Goal: Find specific page/section: Find specific page/section

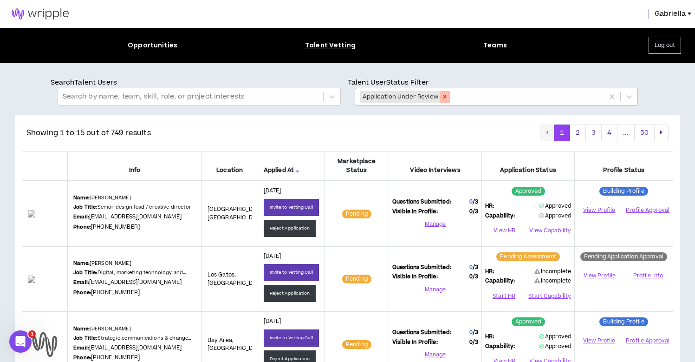
click at [443, 97] on icon "Remove Application Under Review" at bounding box center [445, 96] width 7 height 7
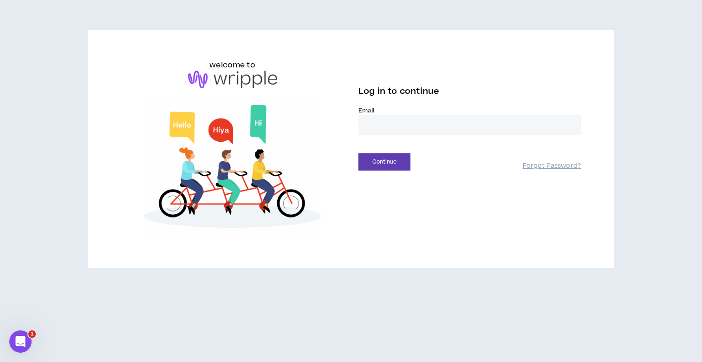
type input "**********"
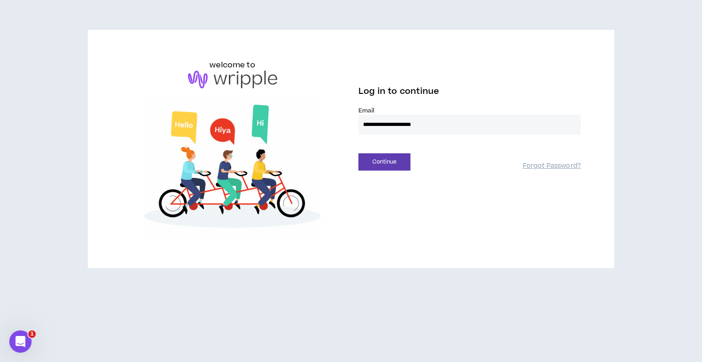
click at [385, 162] on button "Continue" at bounding box center [385, 161] width 52 height 17
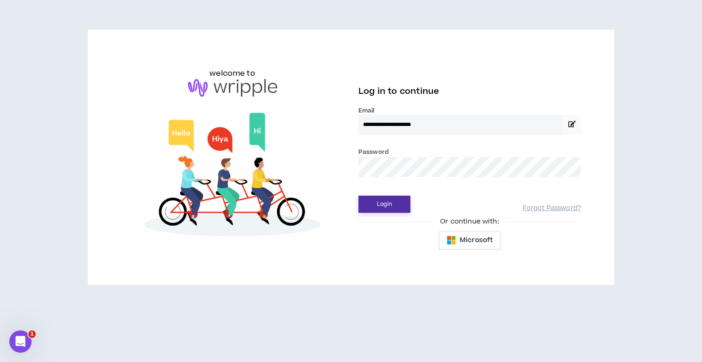
click at [386, 200] on button "Login" at bounding box center [385, 204] width 52 height 17
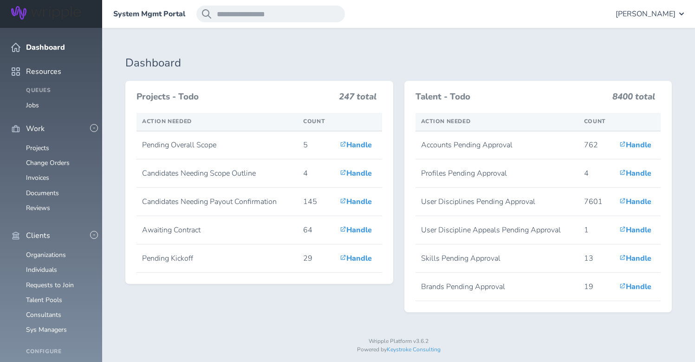
click at [644, 15] on span "[PERSON_NAME]" at bounding box center [646, 14] width 60 height 8
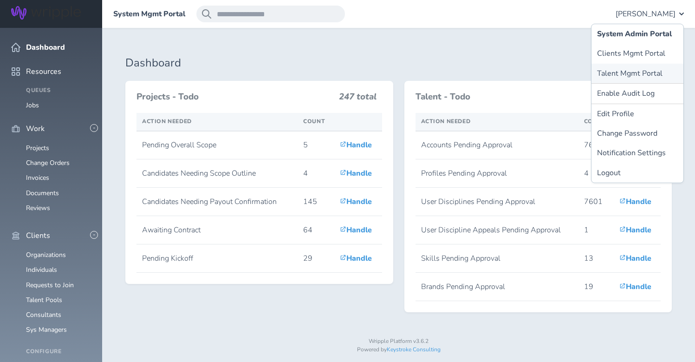
click at [629, 74] on link "Talent Mgmt Portal" at bounding box center [638, 74] width 92 height 20
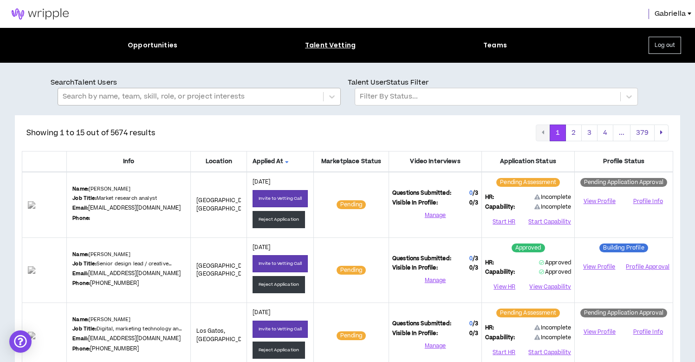
click at [156, 91] on div at bounding box center [191, 97] width 256 height 12
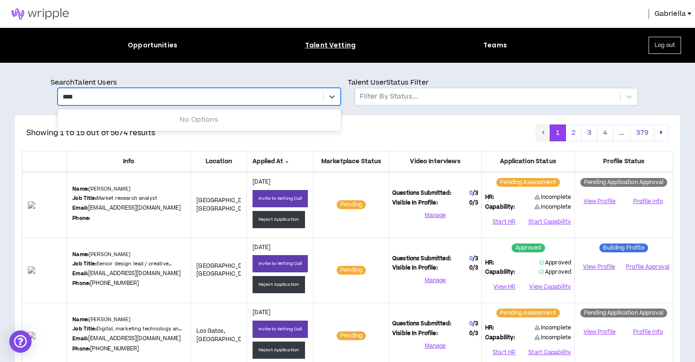
type input "*****"
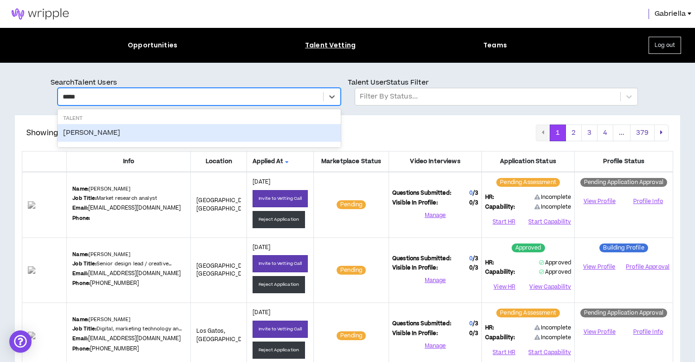
click at [91, 133] on div "[PERSON_NAME]" at bounding box center [199, 133] width 283 height 18
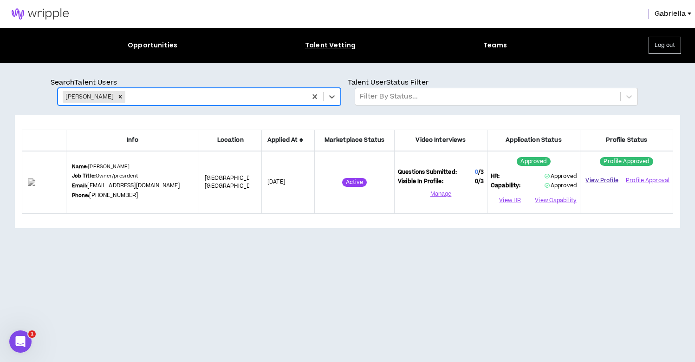
click at [602, 180] on link "View Profile" at bounding box center [602, 180] width 37 height 16
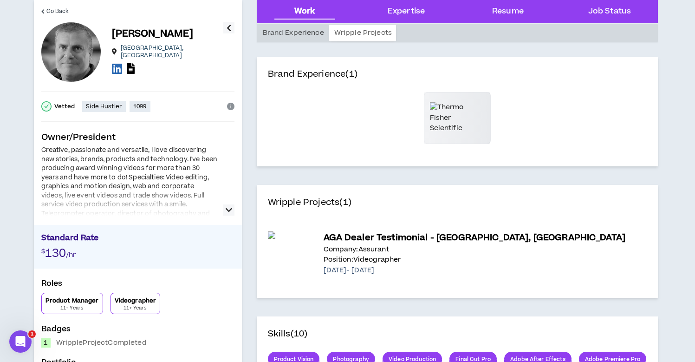
scroll to position [93, 0]
